Goal: Information Seeking & Learning: Learn about a topic

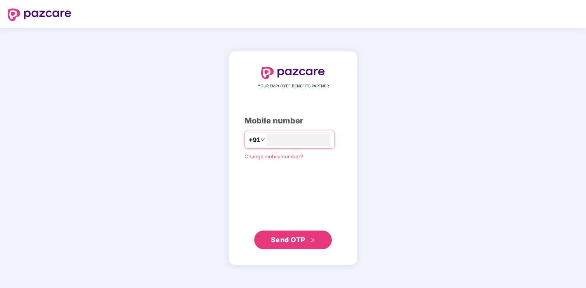
type input "**********"
click at [287, 236] on span "Send OTP" at bounding box center [288, 239] width 35 height 8
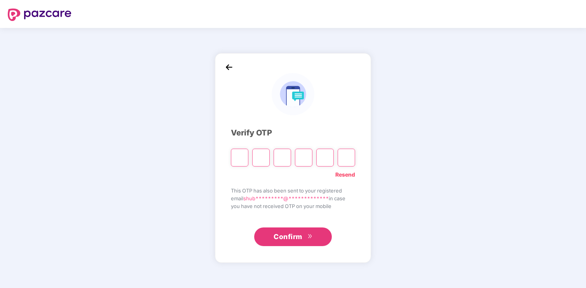
type input "*"
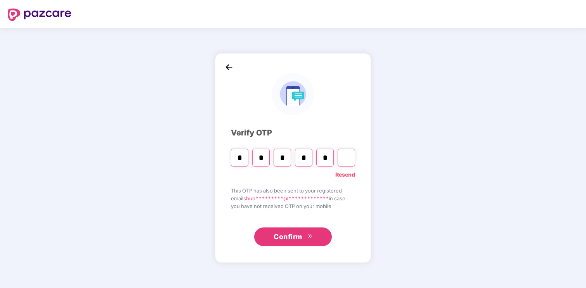
type input "*"
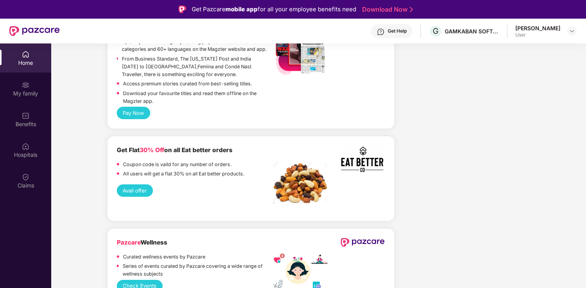
scroll to position [915, 0]
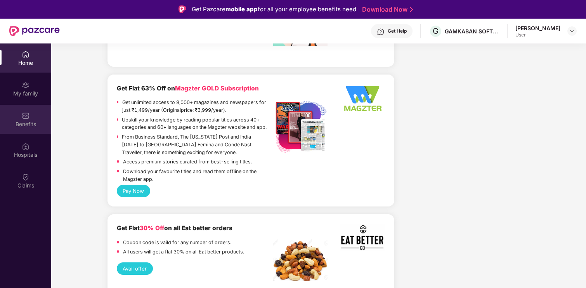
click at [28, 112] on img at bounding box center [26, 116] width 8 height 8
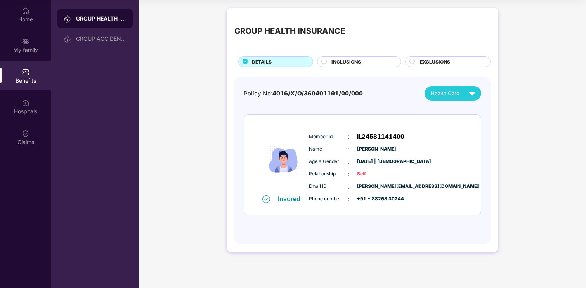
scroll to position [40, 0]
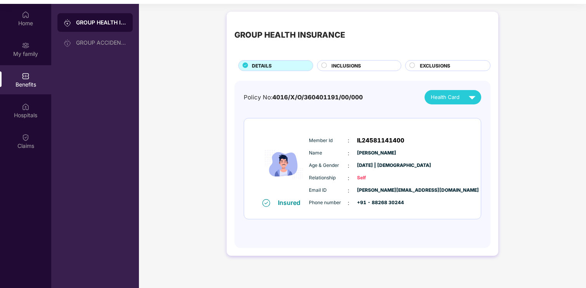
click at [344, 66] on span "INCLUSIONS" at bounding box center [345, 65] width 29 height 7
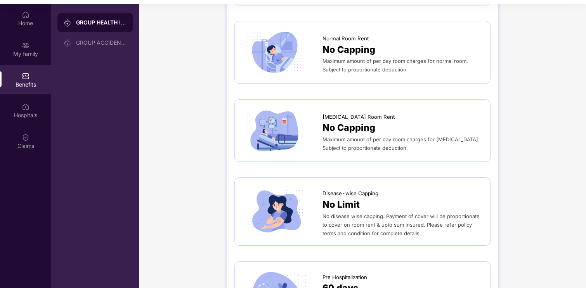
scroll to position [0, 0]
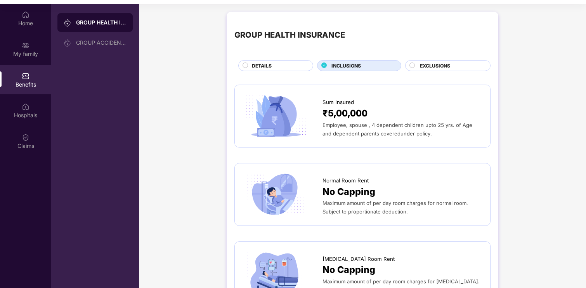
click at [424, 59] on div "GROUP HEALTH INSURANCE DETAILS INCLUSIONS EXCLUSIONS" at bounding box center [362, 45] width 256 height 52
click at [106, 40] on div "GROUP ACCIDENTAL INSURANCE" at bounding box center [101, 43] width 50 height 6
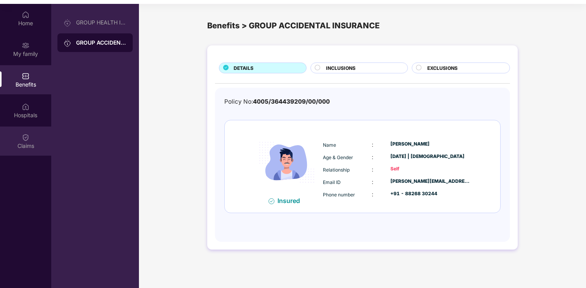
click at [36, 142] on div "Claims" at bounding box center [25, 146] width 51 height 8
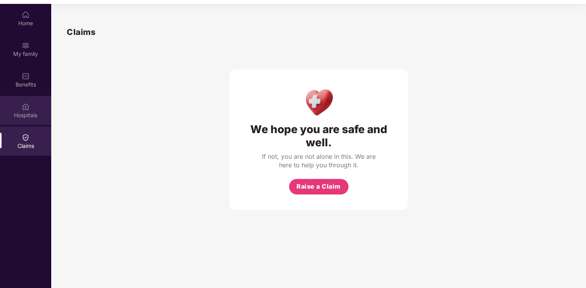
click at [35, 108] on div "Hospitals" at bounding box center [25, 110] width 51 height 29
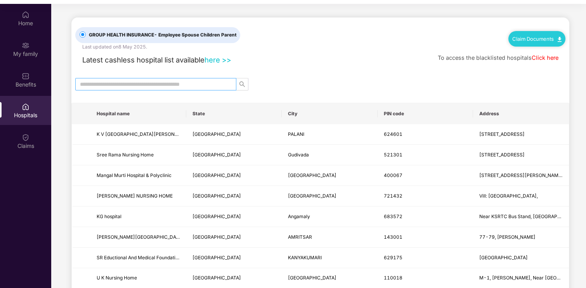
click at [210, 81] on input "text" at bounding box center [152, 84] width 145 height 9
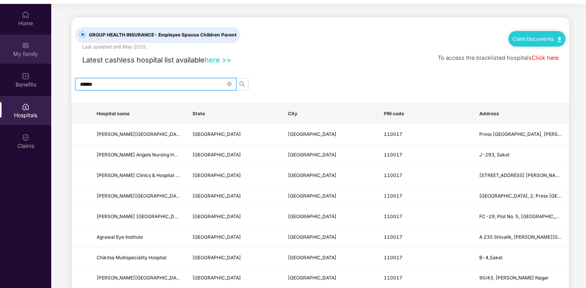
type input "******"
click at [19, 50] on div "My family" at bounding box center [25, 54] width 51 height 8
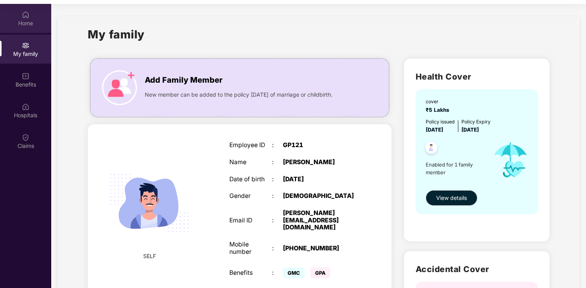
click at [25, 23] on div "Home" at bounding box center [25, 23] width 51 height 8
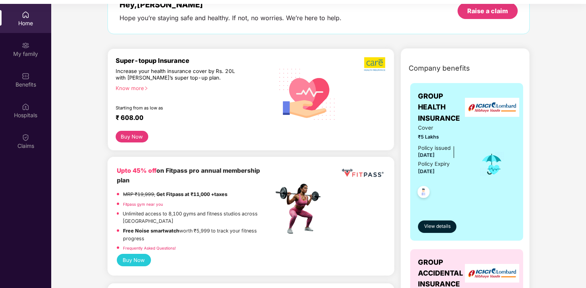
scroll to position [54, 0]
